Goal: Navigation & Orientation: Find specific page/section

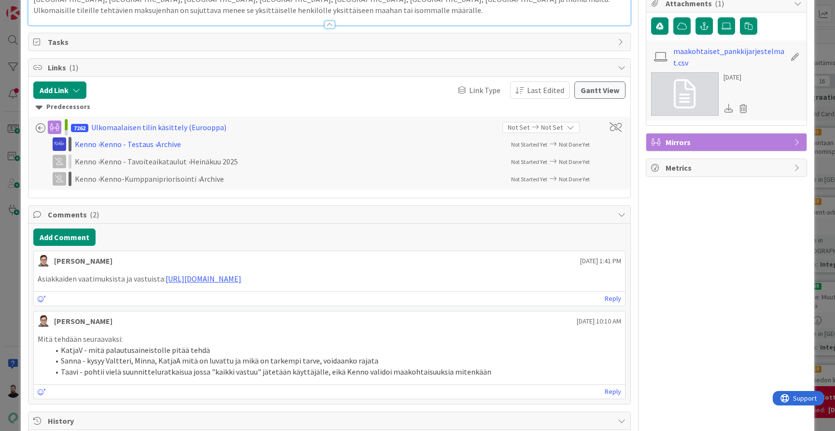
scroll to position [516, 0]
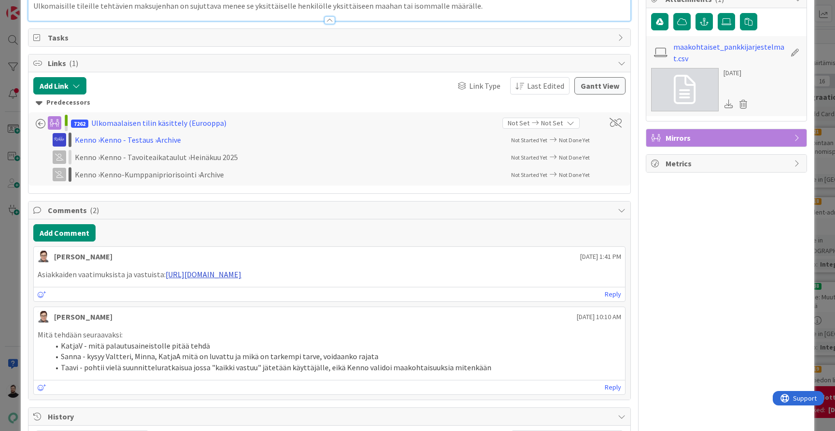
click at [241, 270] on link "[URL][DOMAIN_NAME]" at bounding box center [204, 275] width 76 height 10
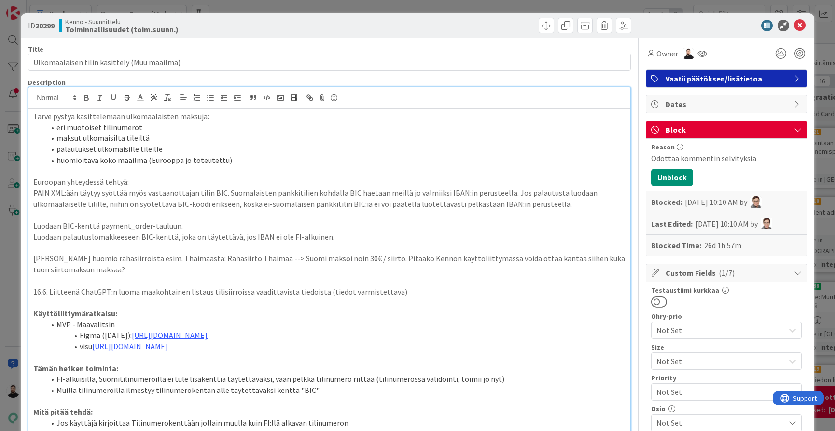
scroll to position [0, 0]
click at [10, 239] on div "ID 20299 Kenno - Suunnittelu Toiminnallisuudet (toim.suunn.) Title 43 / 128 Ulk…" at bounding box center [417, 215] width 835 height 431
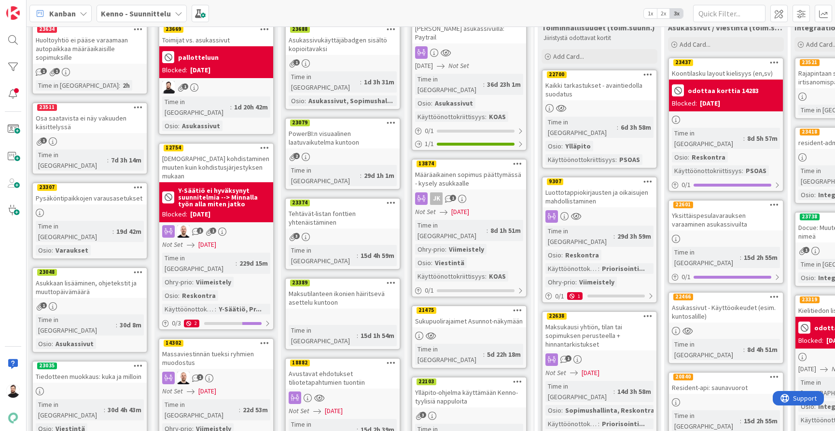
scroll to position [82, 2]
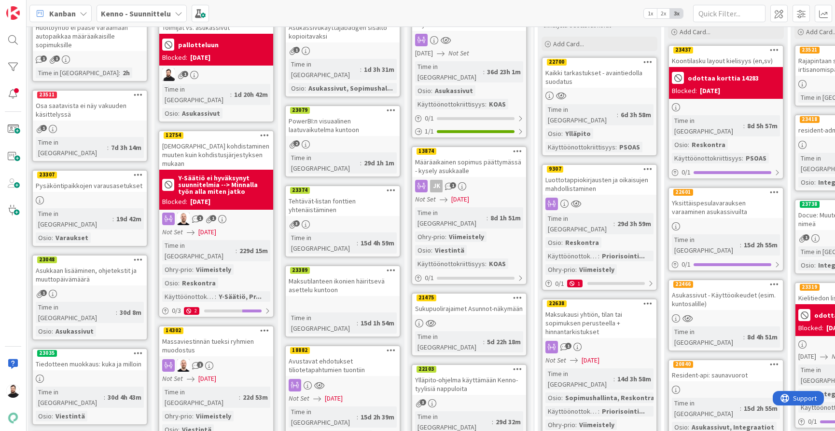
click at [609, 79] on div "Kaikki tarkastukset - avaintiedolla suodatus" at bounding box center [599, 77] width 114 height 21
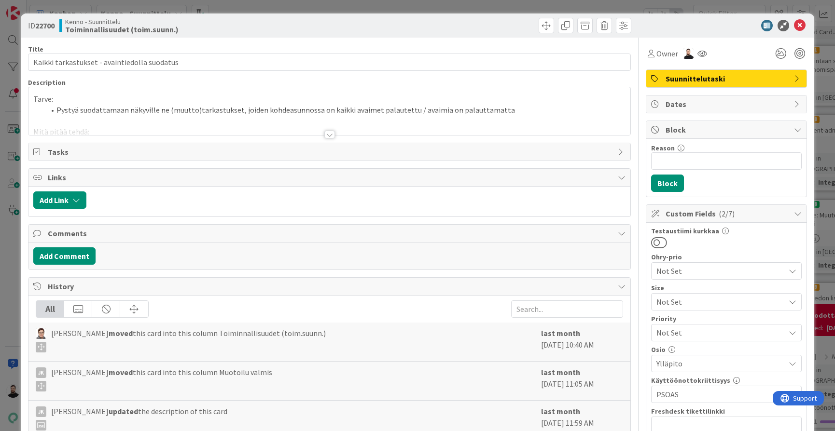
click at [332, 133] on div at bounding box center [329, 135] width 11 height 8
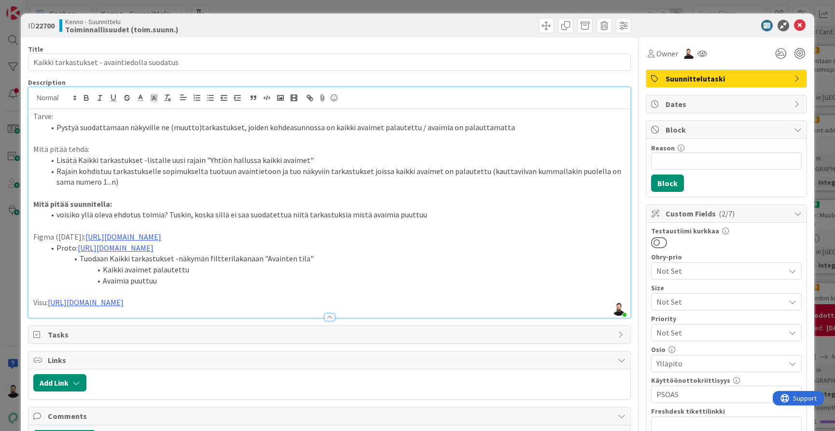
click at [4, 302] on div "ID 22700 Kenno - Suunnittelu Toiminnallisuudet (toim.suunn.) Title 44 / 128 Kai…" at bounding box center [417, 215] width 835 height 431
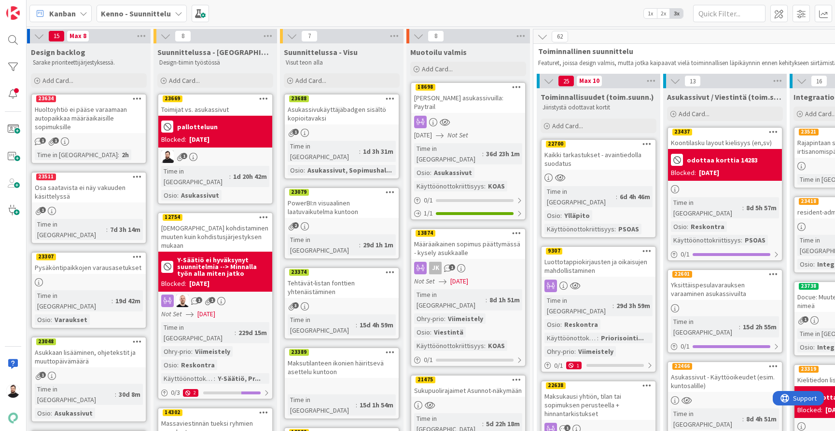
scroll to position [0, 3]
click at [228, 122] on div "pallotteluun" at bounding box center [215, 127] width 108 height 16
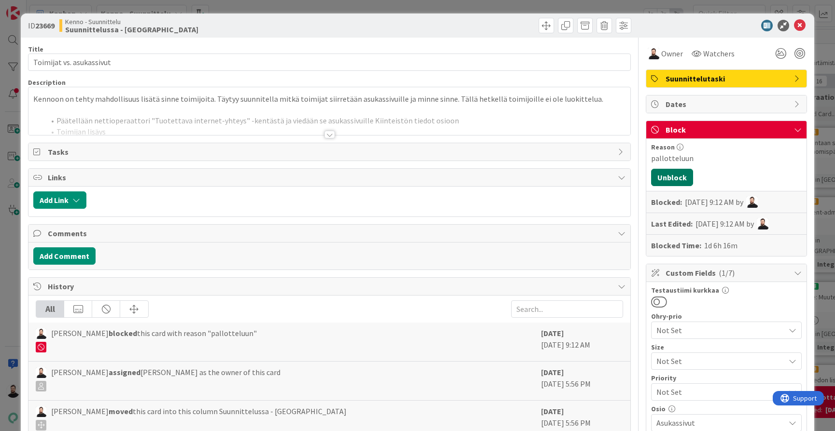
click at [670, 178] on button "Unblock" at bounding box center [672, 177] width 42 height 17
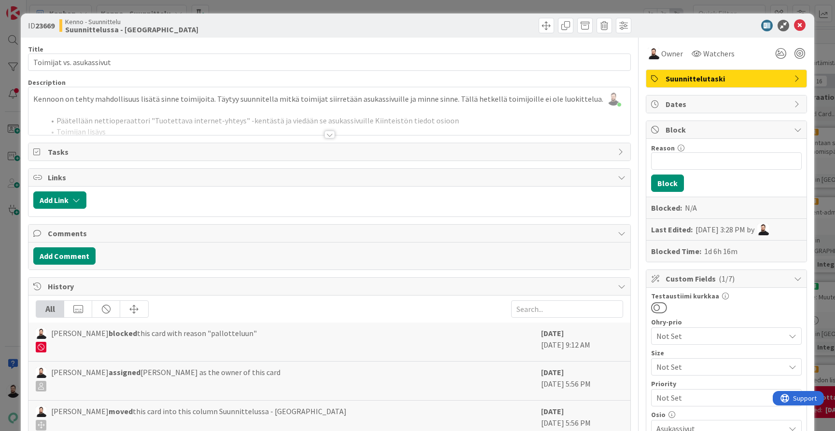
click at [11, 242] on div "ID 23669 Kenno - Suunnittelu Suunnittelussa - Rautalangat Title 24 / 128 Toimij…" at bounding box center [417, 215] width 835 height 431
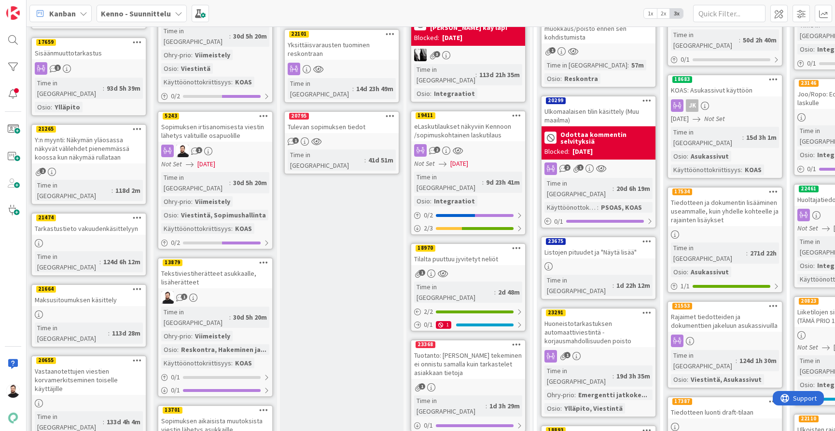
scroll to position [559, 3]
